Goal: Navigation & Orientation: Find specific page/section

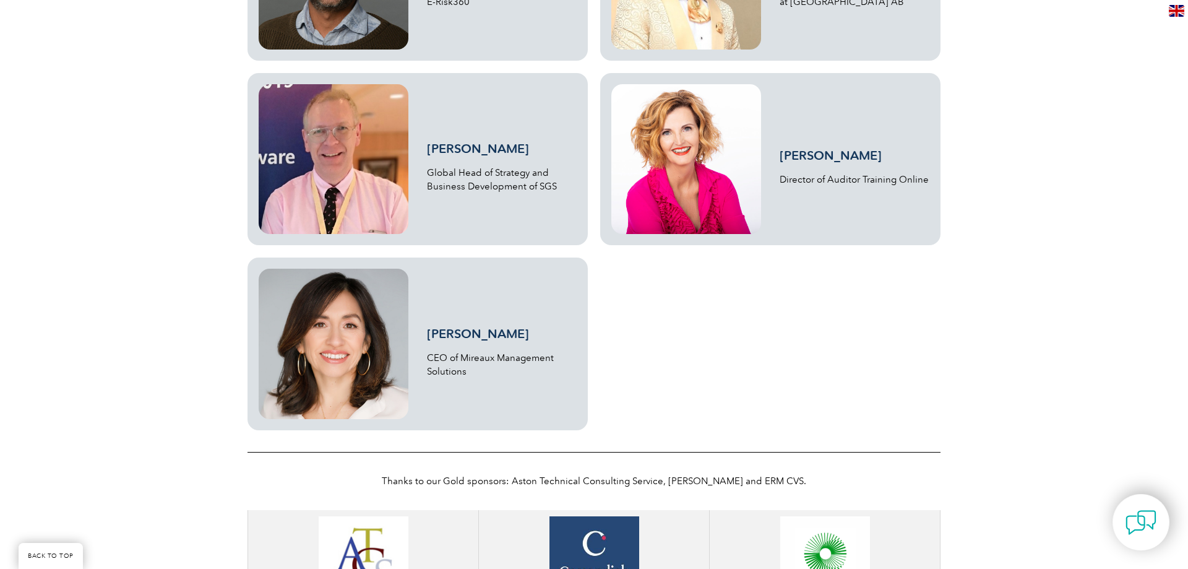
scroll to position [1439, 0]
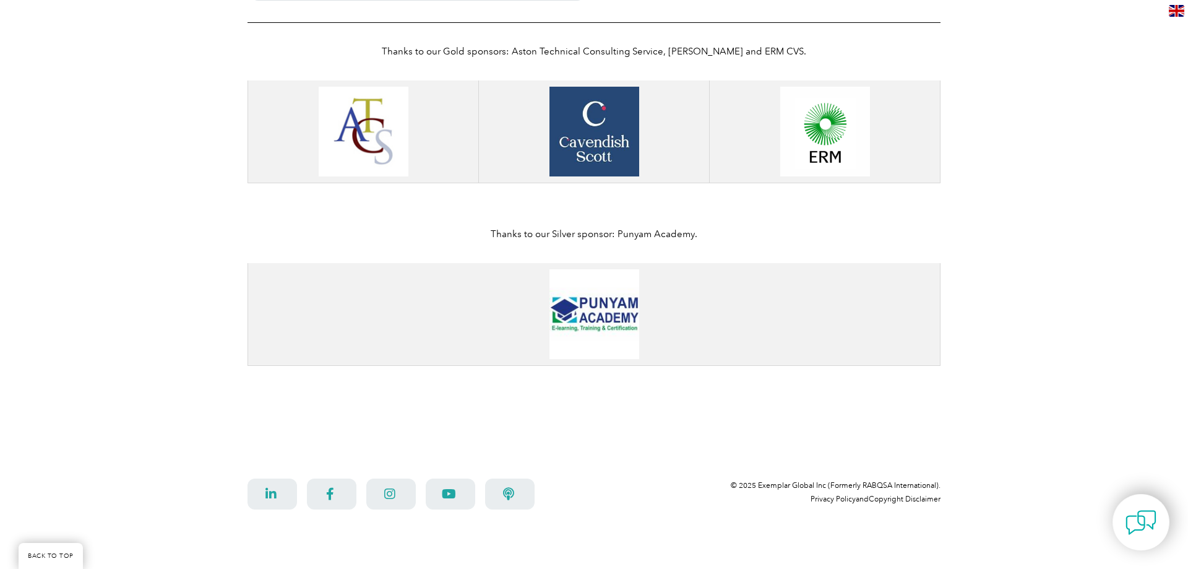
click at [60, 549] on link "BACK TO TOP" at bounding box center [51, 556] width 64 height 26
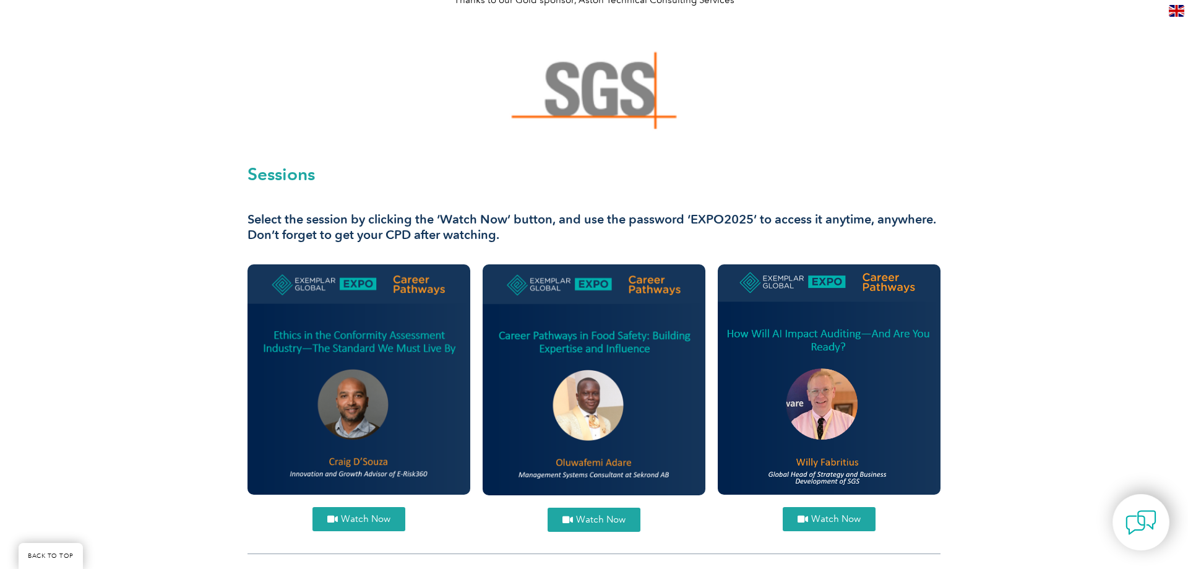
scroll to position [189, 0]
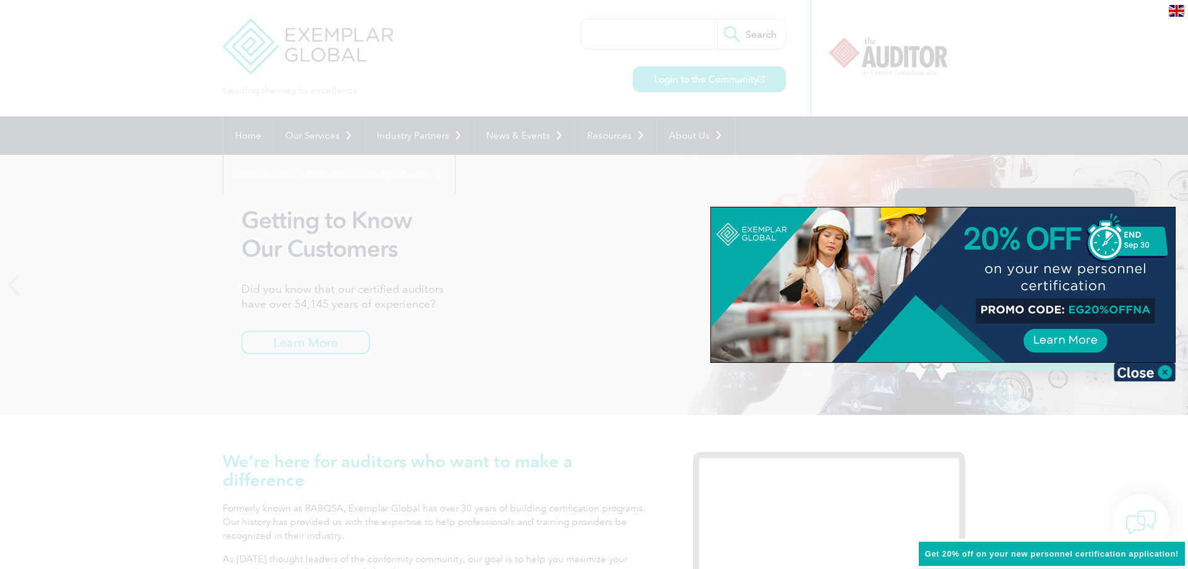
click at [433, 278] on div at bounding box center [594, 284] width 1188 height 569
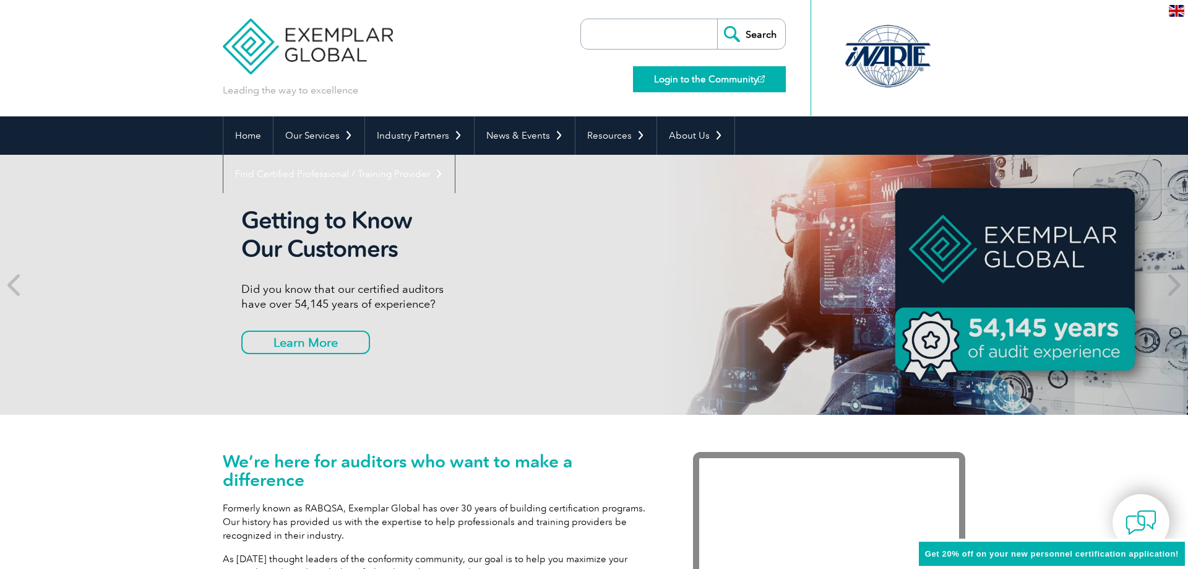
click at [662, 76] on link "Login to the Community" at bounding box center [709, 79] width 153 height 26
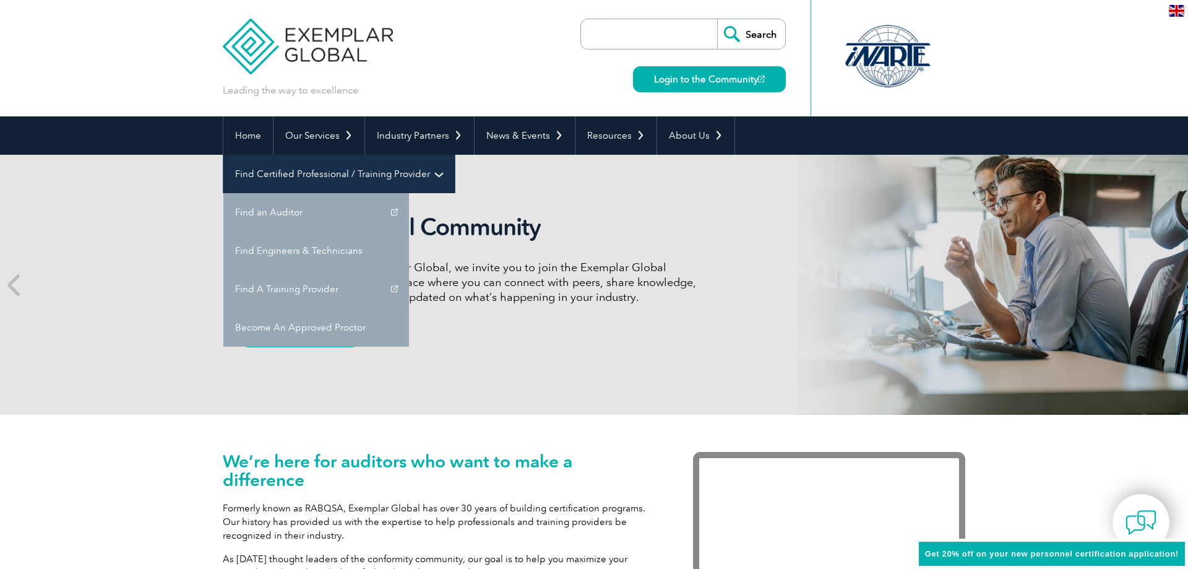
click at [455, 155] on link "Find Certified Professional / Training Provider" at bounding box center [338, 174] width 231 height 38
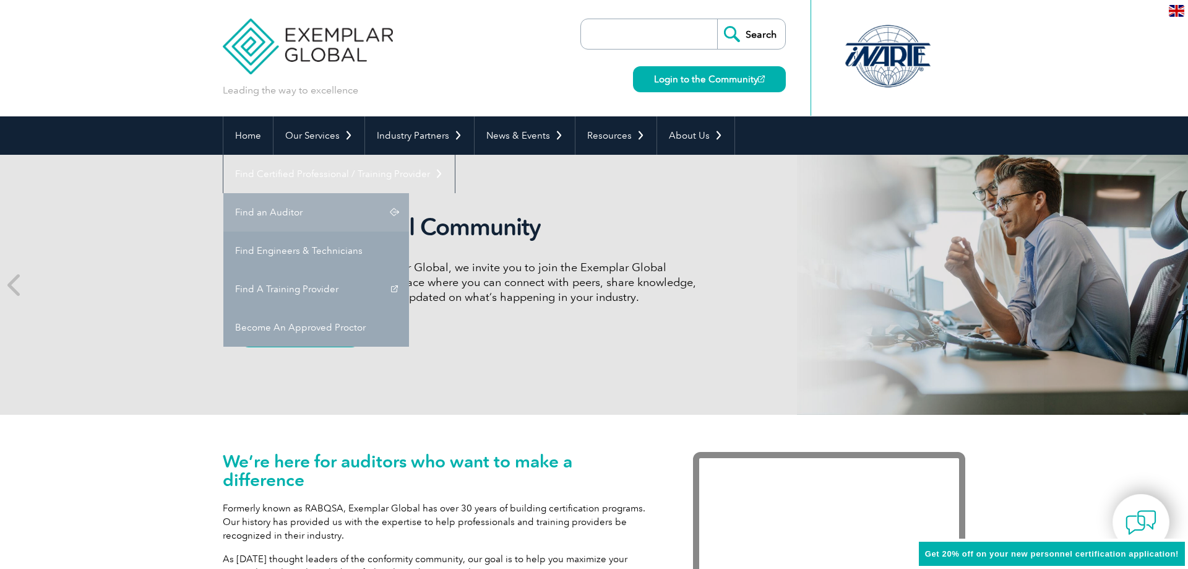
click at [409, 193] on link "Find an Auditor" at bounding box center [316, 212] width 186 height 38
